Goal: Task Accomplishment & Management: Use online tool/utility

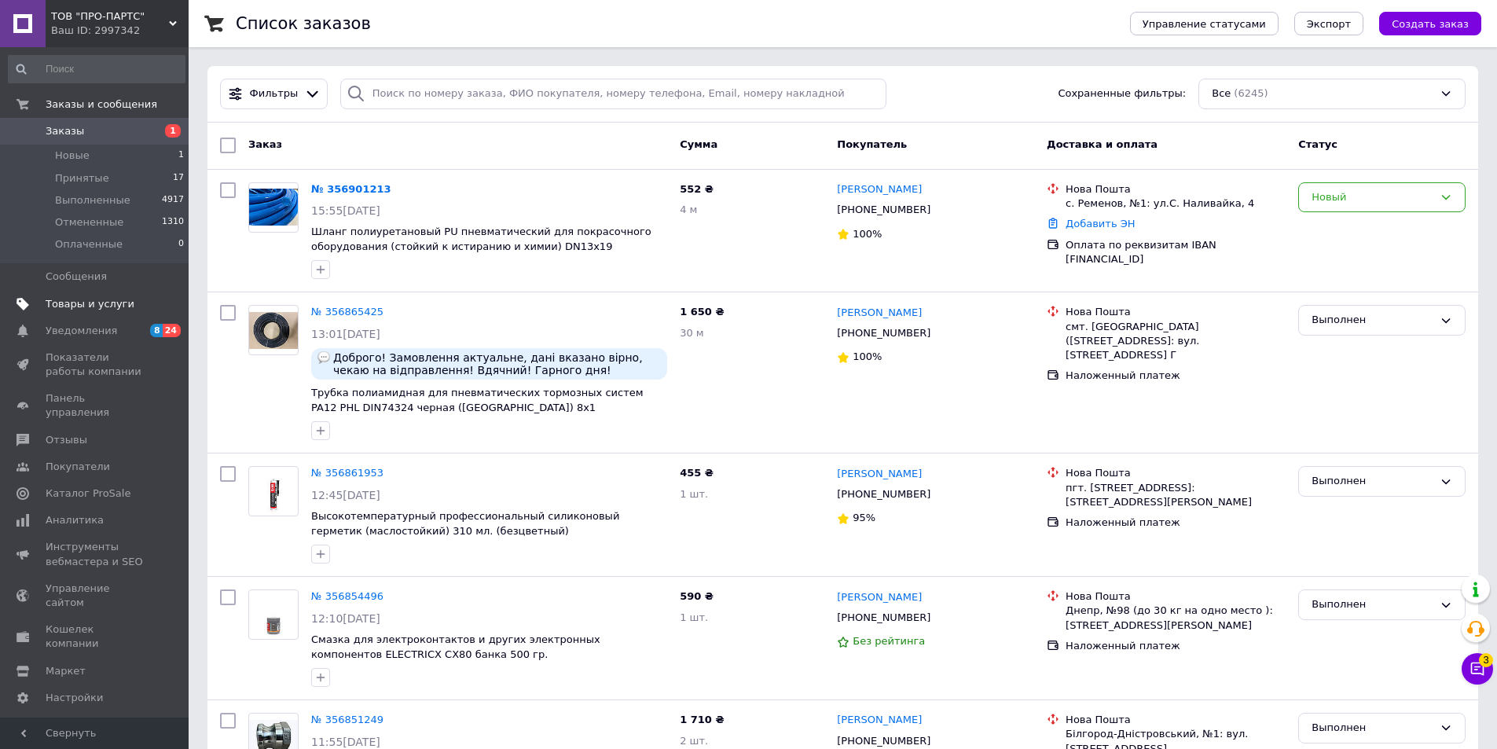
click at [108, 310] on span "Товары и услуги" at bounding box center [90, 304] width 89 height 14
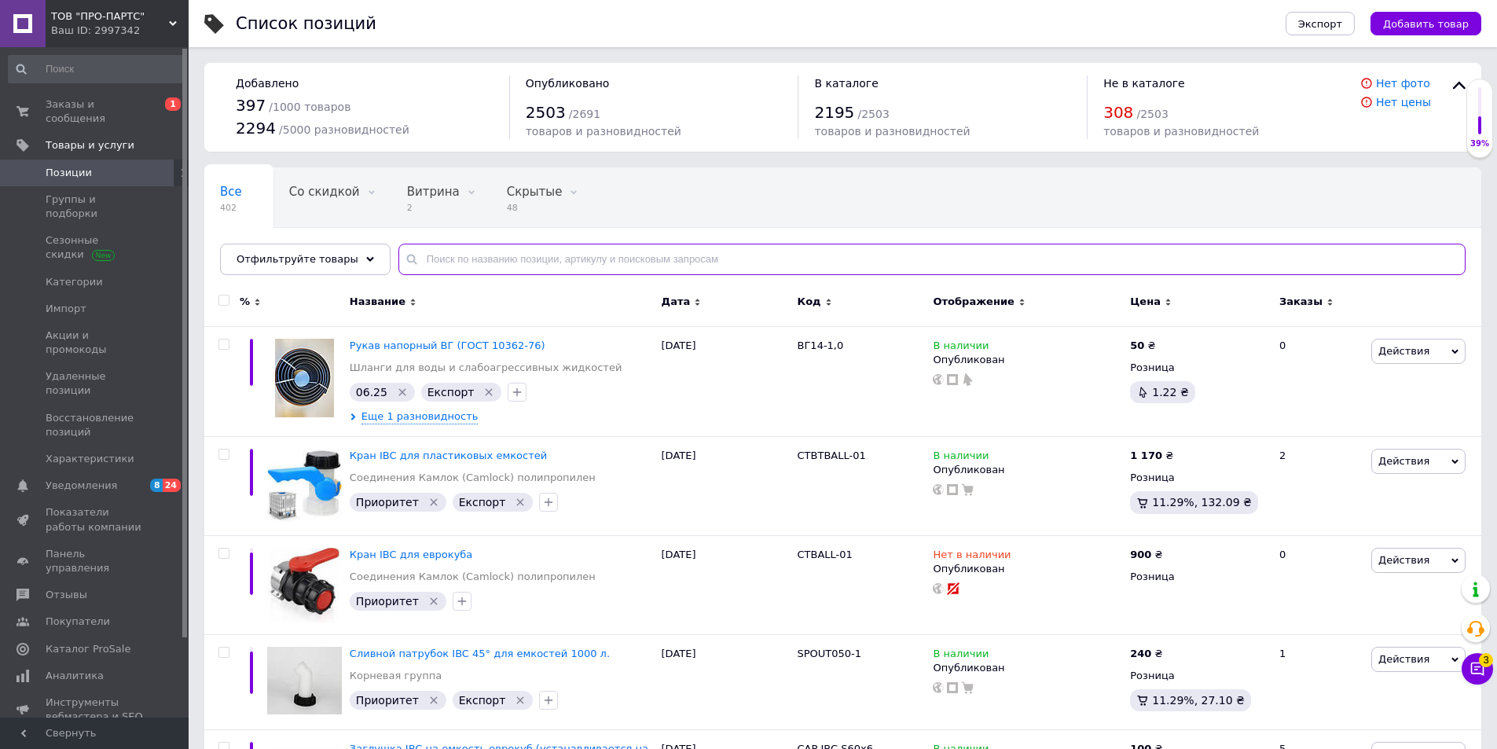
click at [467, 266] on input "text" at bounding box center [931, 259] width 1067 height 31
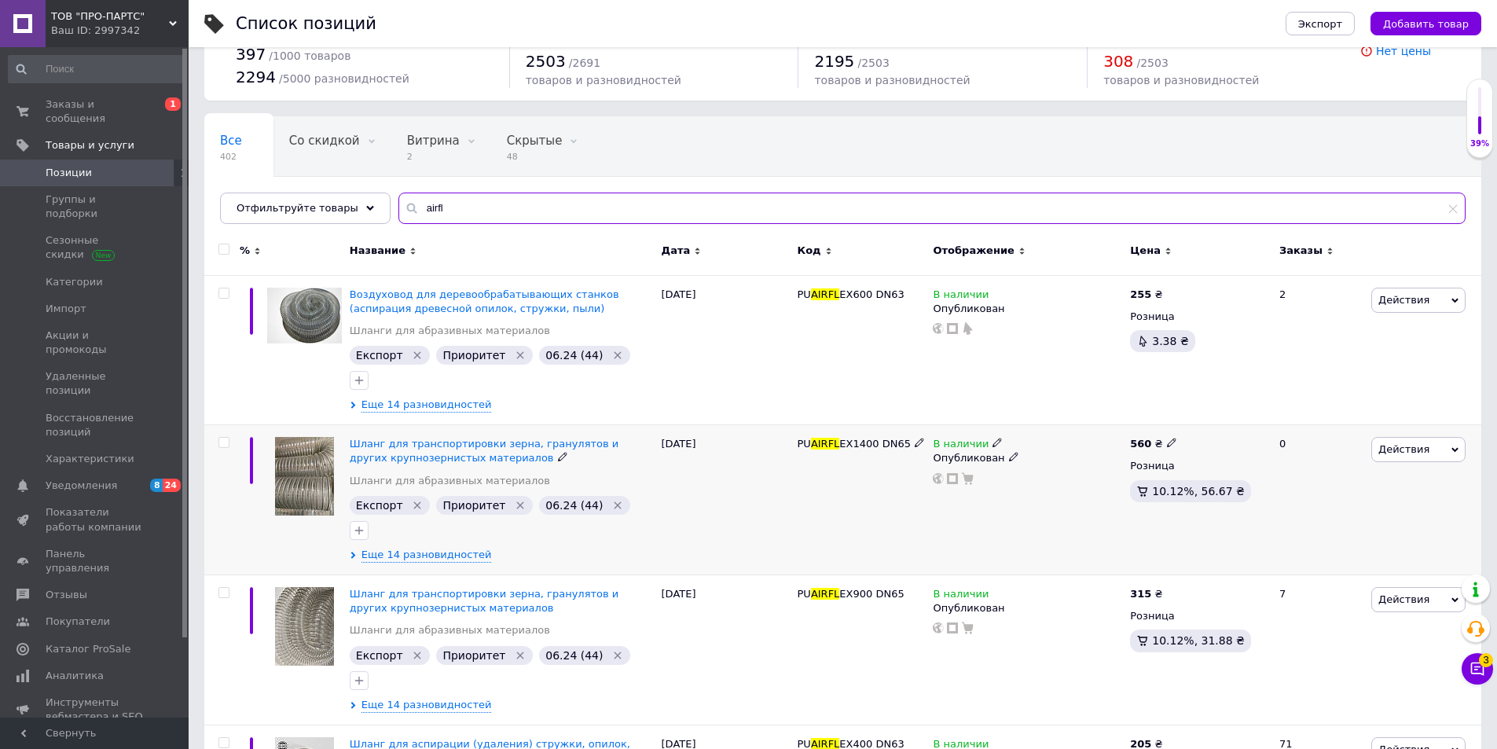
scroll to position [112, 0]
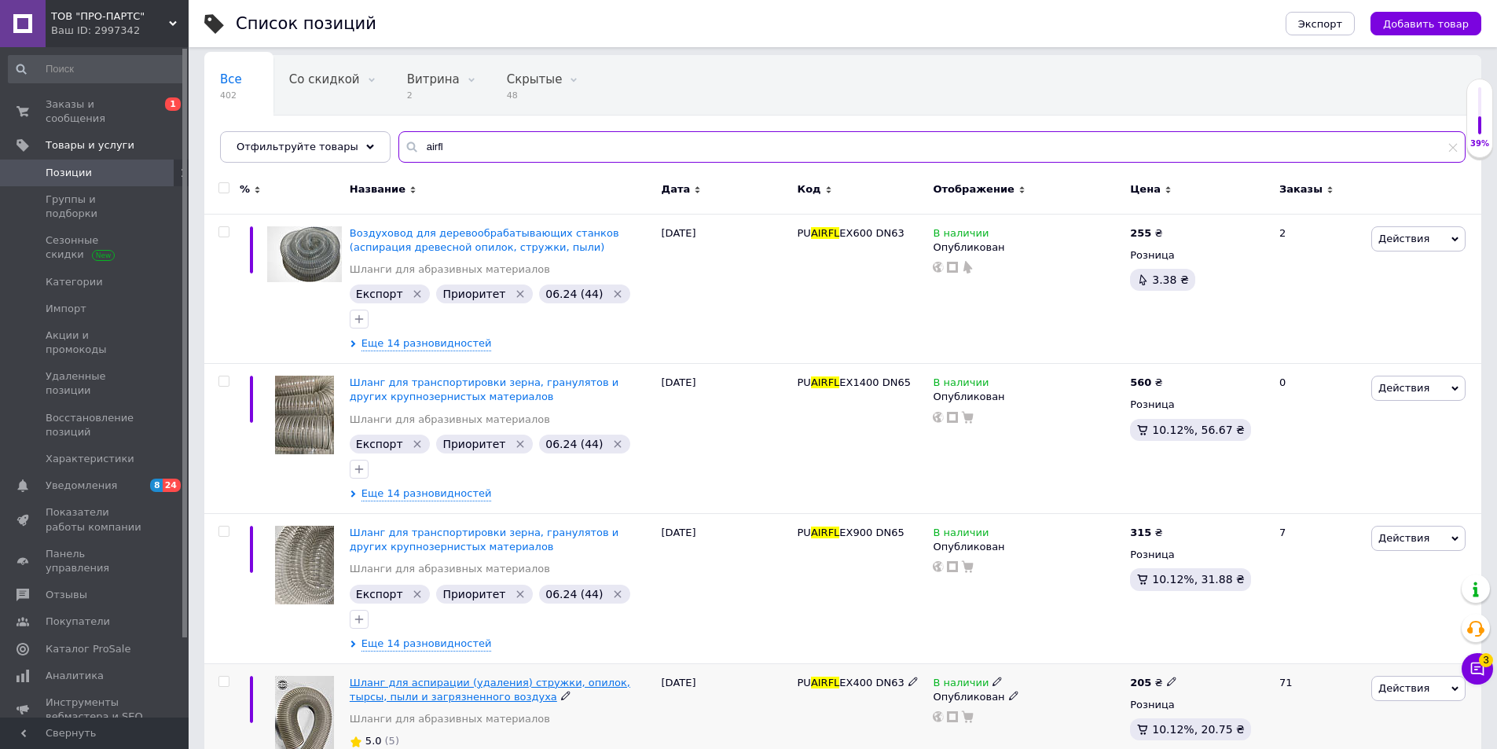
type input "airfl"
click at [474, 676] on span "Шланг для аспирации (удаления) стружки, опилок, тырсы, пыли и загрязненного воз…" at bounding box center [490, 689] width 280 height 26
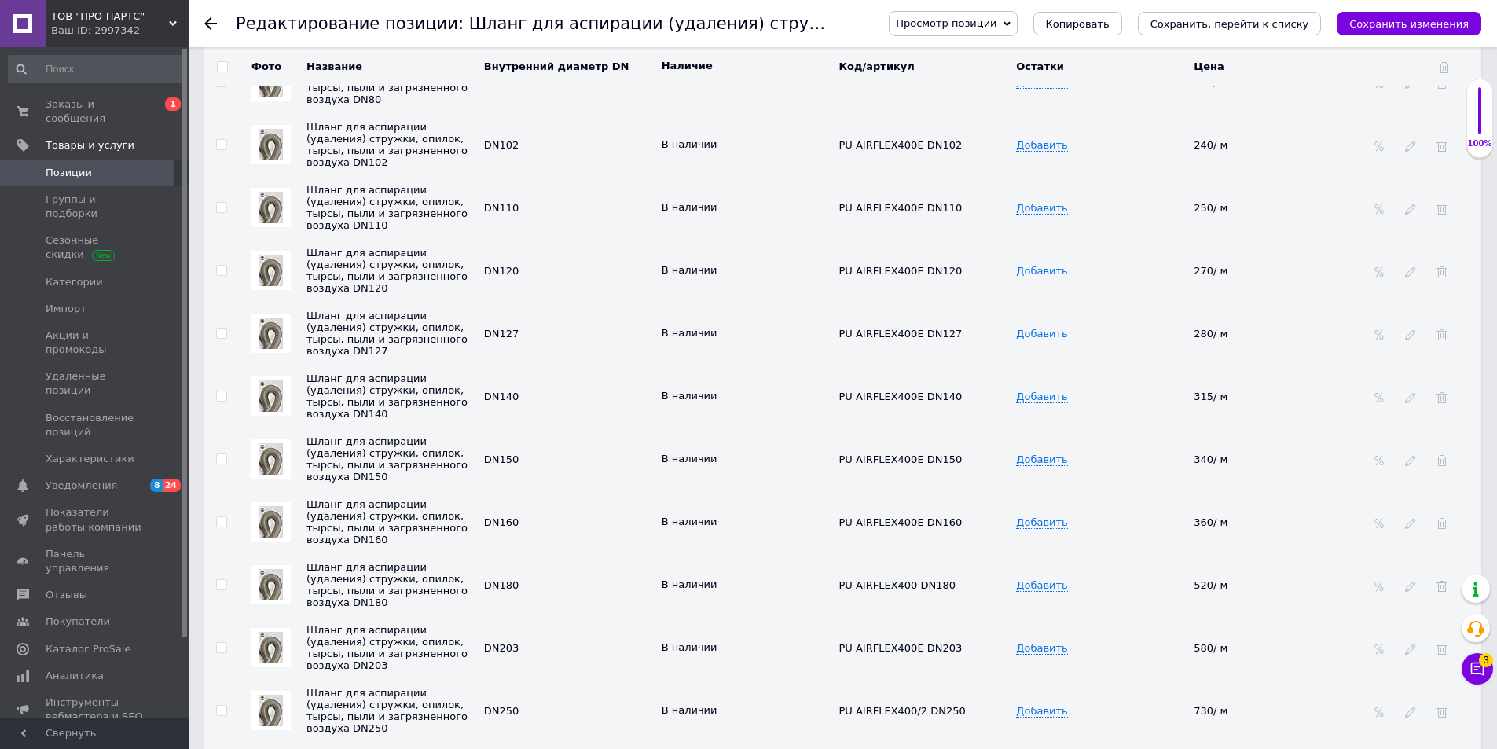
scroll to position [2435, 0]
